Goal: Task Accomplishment & Management: Use online tool/utility

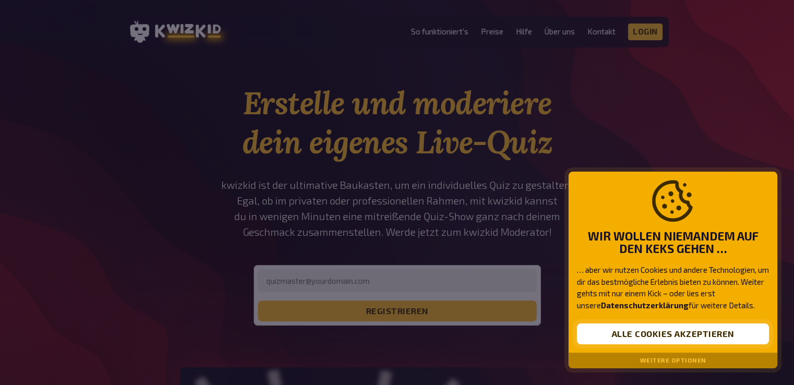
click at [615, 332] on button "Alle Cookies akzeptieren" at bounding box center [673, 334] width 192 height 21
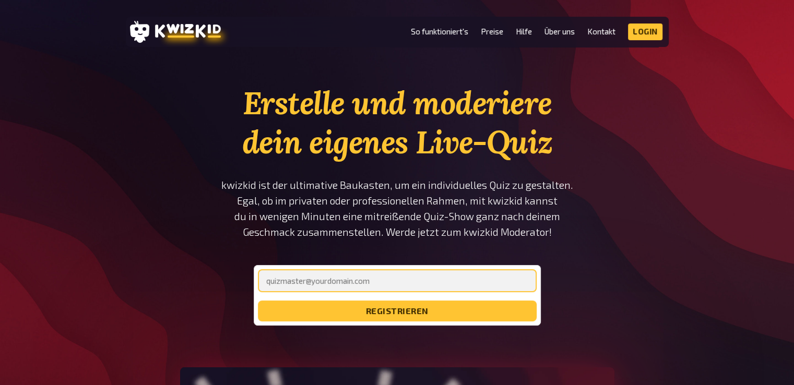
click at [418, 287] on input "email" at bounding box center [397, 280] width 279 height 23
type input "[EMAIL_ADDRESS][DOMAIN_NAME]"
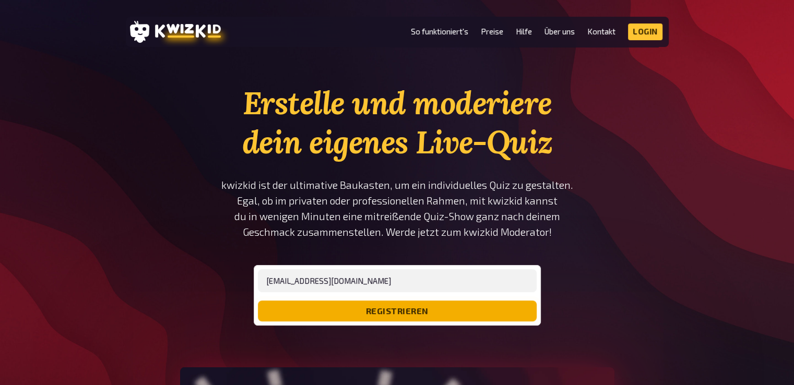
click at [388, 311] on button "registrieren" at bounding box center [397, 311] width 279 height 21
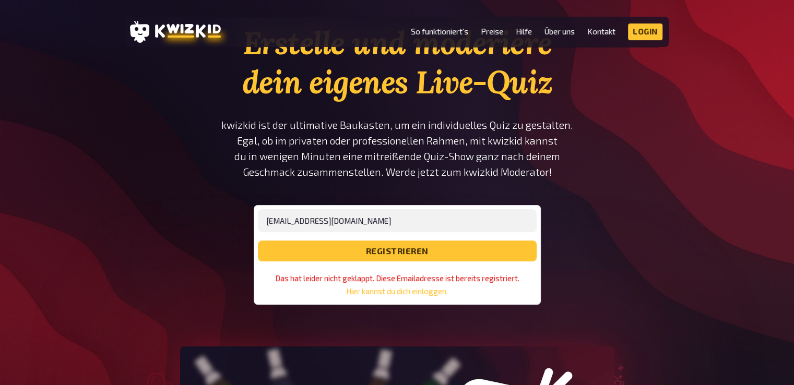
scroll to position [63, 0]
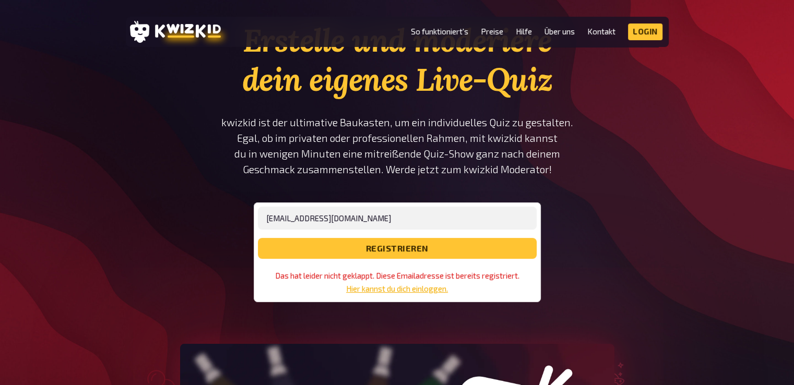
click at [389, 286] on link "Hier kannst du dich einloggen." at bounding box center [397, 289] width 102 height 9
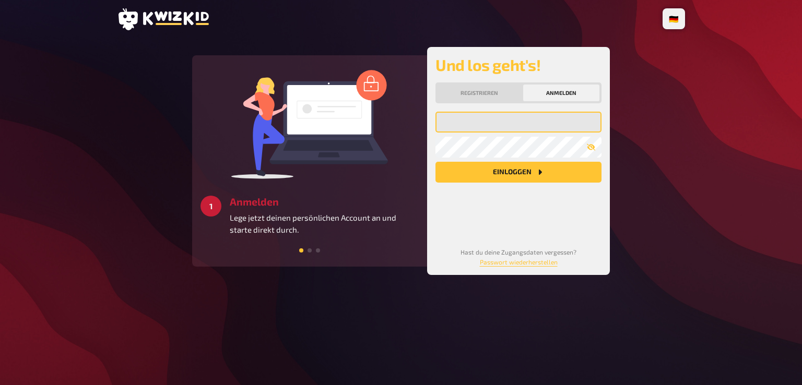
click at [495, 124] on input "email" at bounding box center [519, 122] width 166 height 21
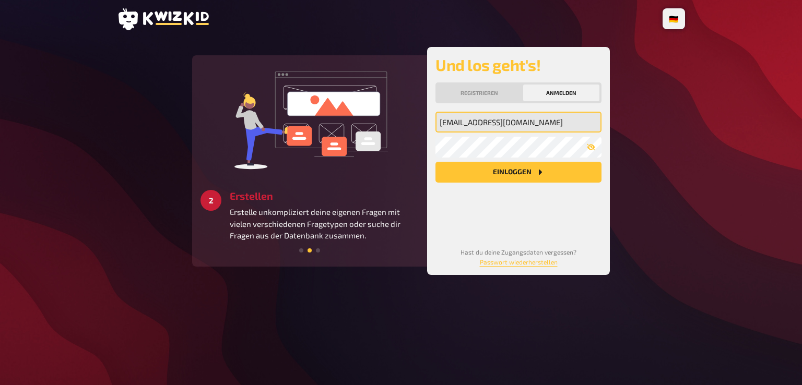
type input "[EMAIL_ADDRESS][DOMAIN_NAME]"
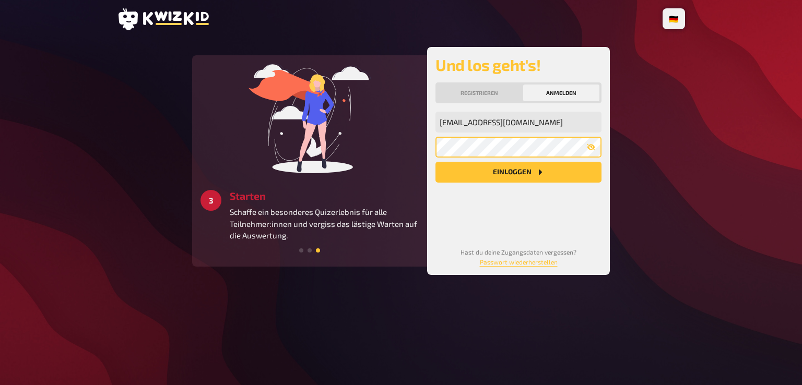
click at [436, 162] on button "Einloggen" at bounding box center [519, 172] width 166 height 21
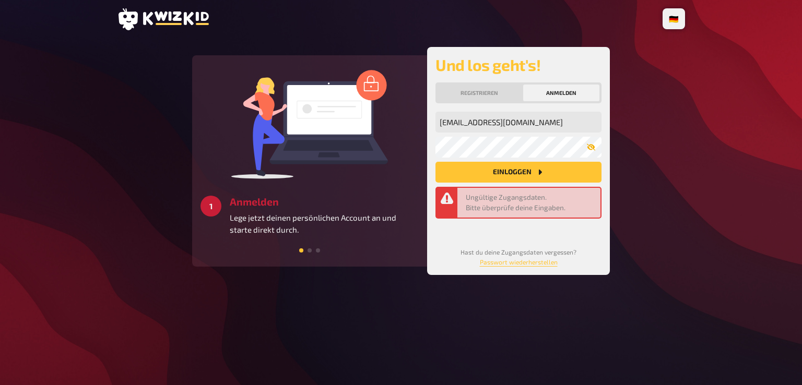
click at [592, 147] on icon "button" at bounding box center [591, 147] width 8 height 7
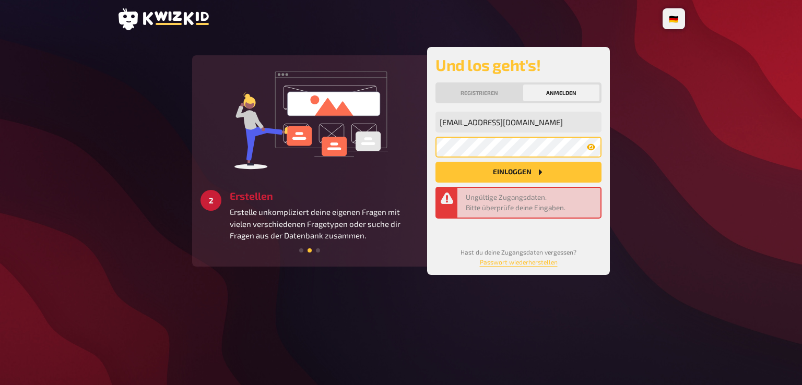
click at [436, 162] on button "Einloggen" at bounding box center [519, 172] width 166 height 21
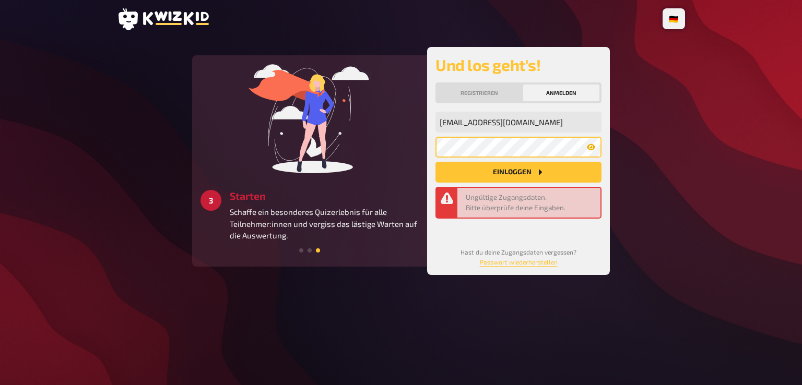
click at [436, 162] on button "Einloggen" at bounding box center [519, 172] width 166 height 21
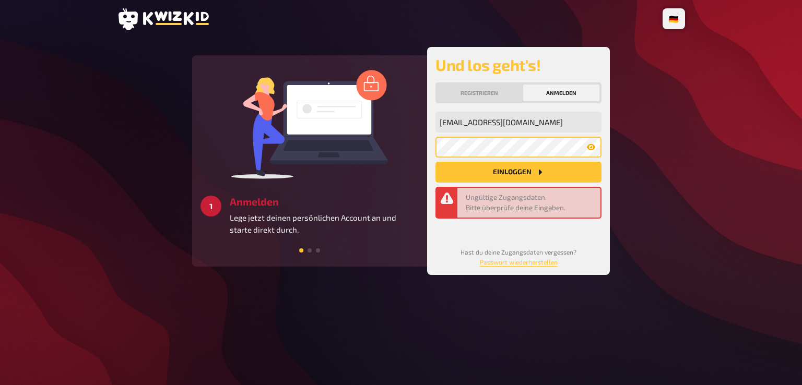
click at [436, 162] on button "Einloggen" at bounding box center [519, 172] width 166 height 21
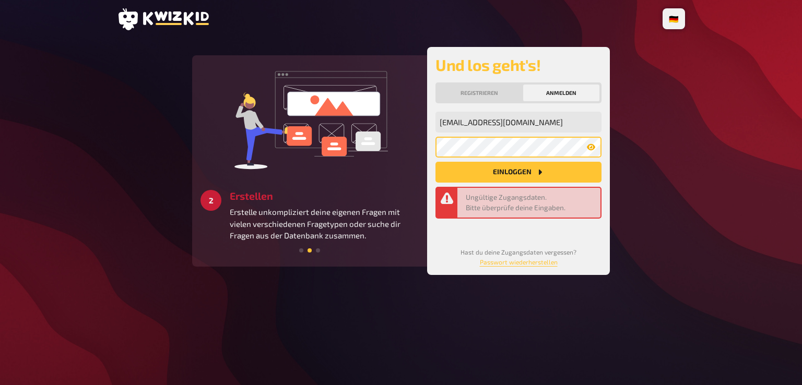
click at [436, 162] on button "Einloggen" at bounding box center [519, 172] width 166 height 21
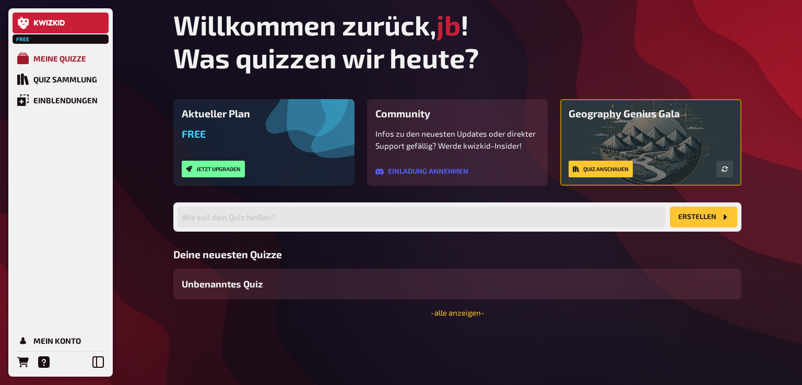
click at [74, 61] on div "Meine Quizze" at bounding box center [59, 58] width 53 height 9
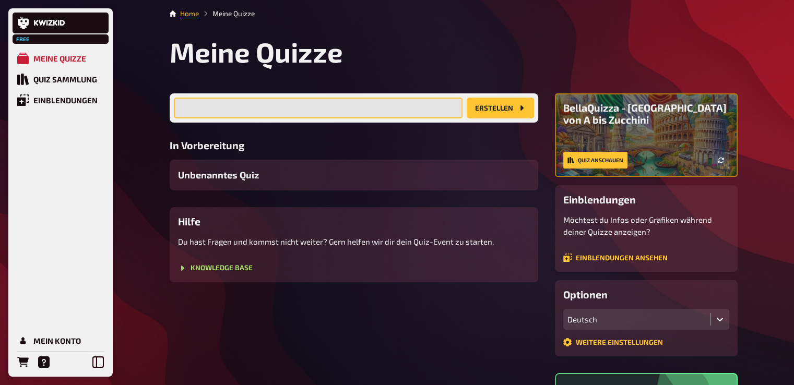
click at [206, 105] on input "text" at bounding box center [318, 108] width 289 height 21
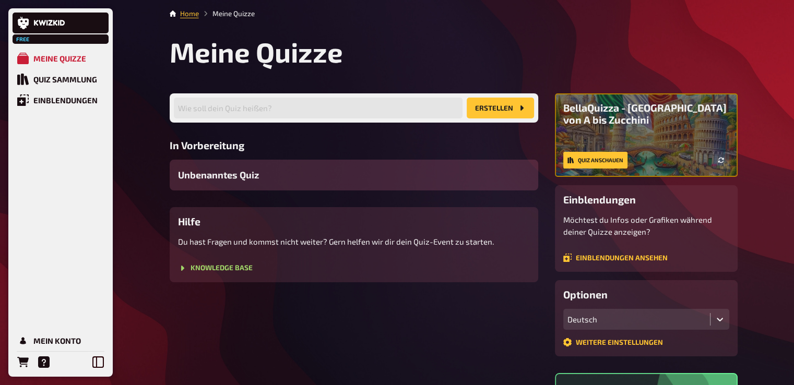
click at [244, 174] on span "Unbenanntes Quiz" at bounding box center [218, 175] width 81 height 14
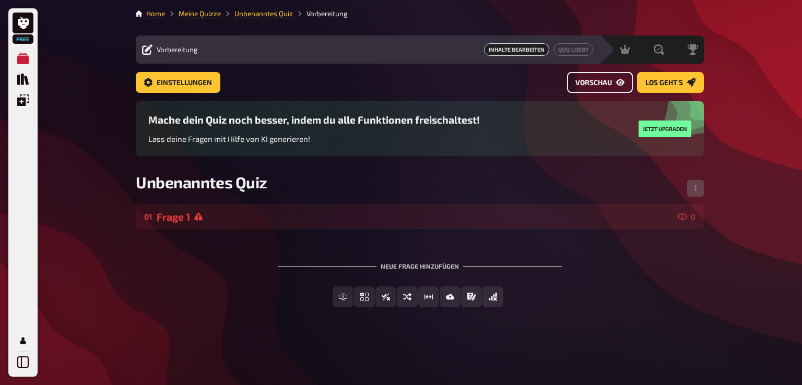
click at [583, 82] on span "Vorschau" at bounding box center [594, 82] width 37 height 7
